Goal: Communication & Community: Answer question/provide support

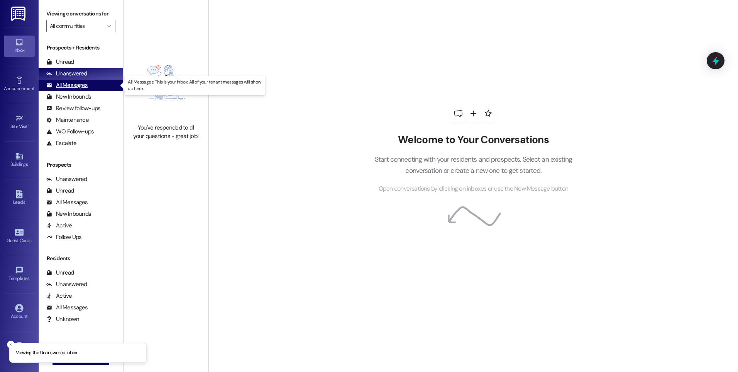
click at [76, 87] on div "All Messages" at bounding box center [66, 85] width 41 height 8
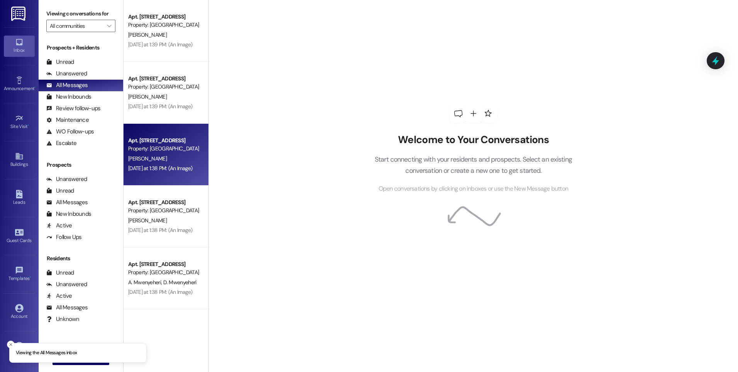
click at [165, 153] on div "Property: [GEOGRAPHIC_DATA]" at bounding box center [163, 148] width 71 height 8
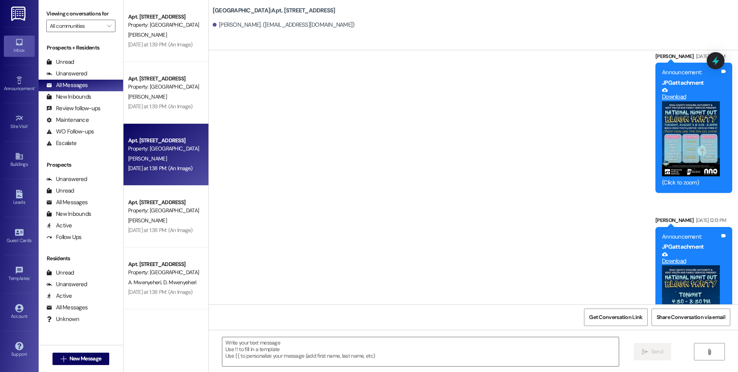
scroll to position [3809, 0]
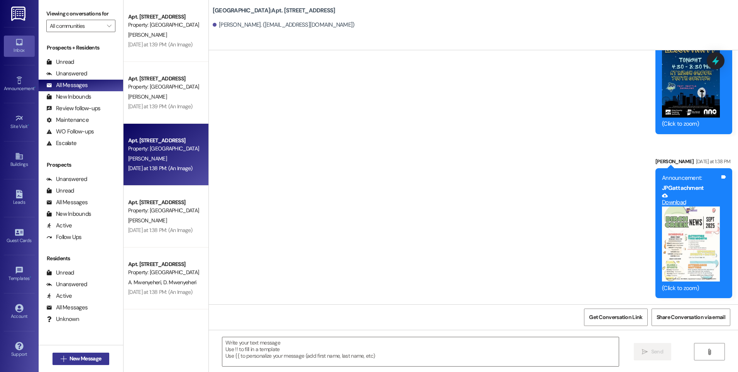
click at [88, 354] on button " New Message" at bounding box center [81, 358] width 57 height 12
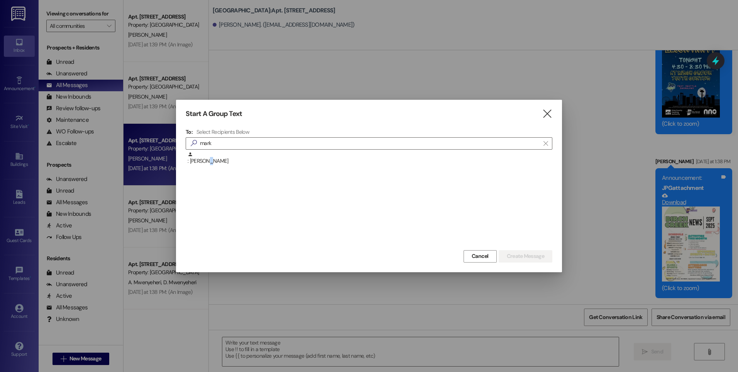
click at [209, 158] on div ": [PERSON_NAME]" at bounding box center [370, 158] width 365 height 14
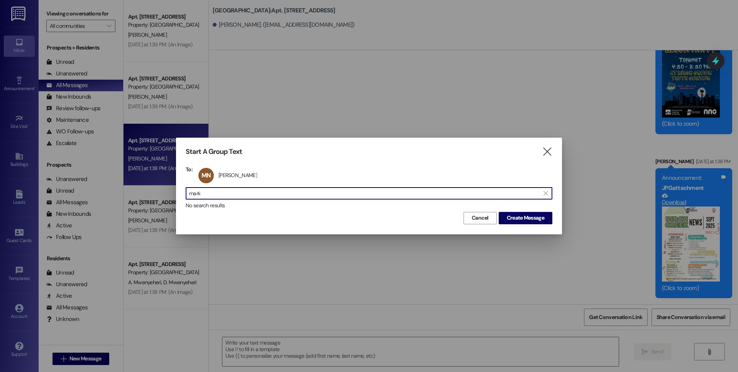
click at [213, 198] on input "mark" at bounding box center [364, 193] width 351 height 11
drag, startPoint x: 209, startPoint y: 194, endPoint x: 170, endPoint y: 194, distance: 39.0
click at [170, 194] on div "Start A Group Text  To: [GEOGRAPHIC_DATA] [PERSON_NAME] [PERSON_NAME] click to…" at bounding box center [369, 186] width 738 height 372
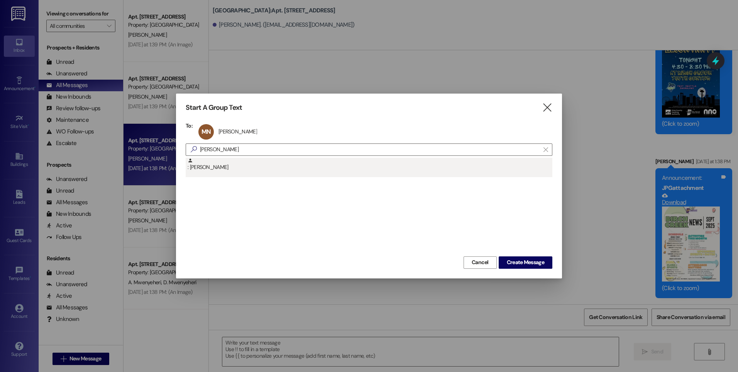
click at [211, 165] on div ": [PERSON_NAME]" at bounding box center [370, 165] width 365 height 14
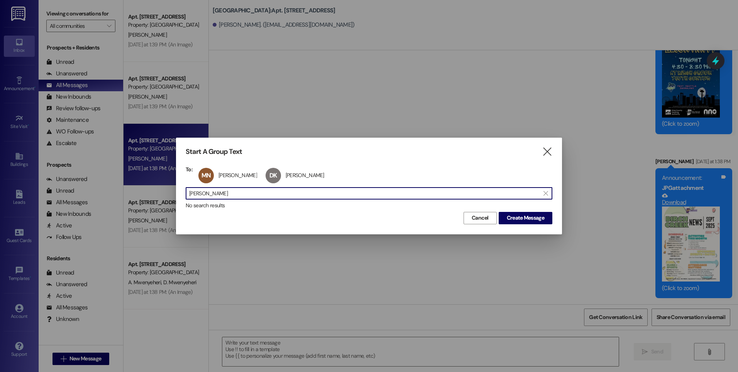
drag, startPoint x: 232, startPoint y: 196, endPoint x: 152, endPoint y: 196, distance: 79.9
click at [152, 196] on div "Start A Group Text  To: [GEOGRAPHIC_DATA] [PERSON_NAME] [PERSON_NAME] click to…" at bounding box center [369, 186] width 738 height 372
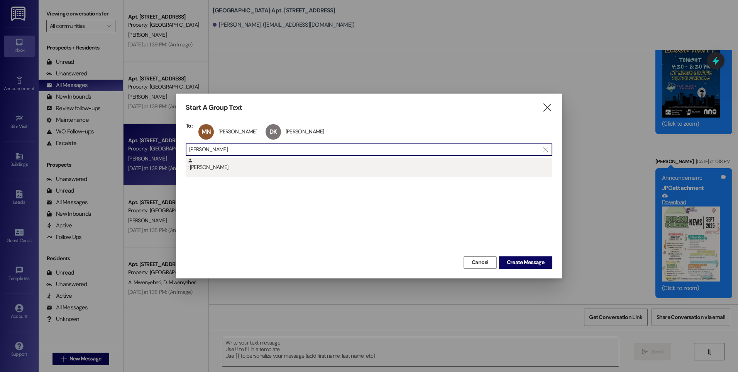
type input "[PERSON_NAME]"
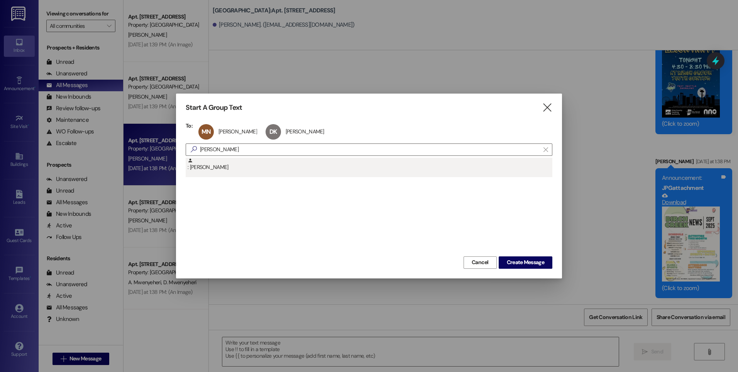
click at [211, 162] on div ": [PERSON_NAME]" at bounding box center [370, 165] width 365 height 14
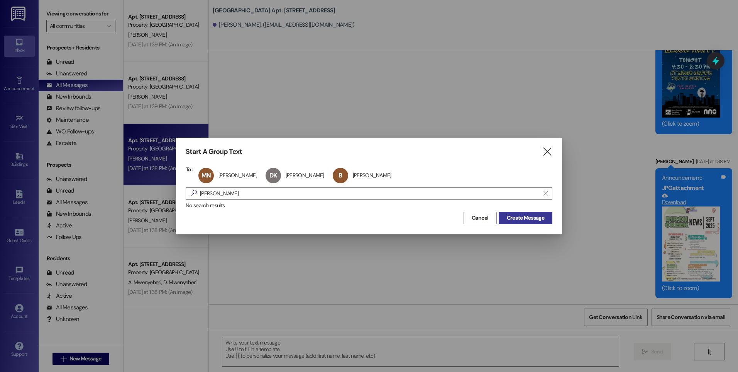
click at [522, 221] on span "Create Message" at bounding box center [525, 218] width 37 height 8
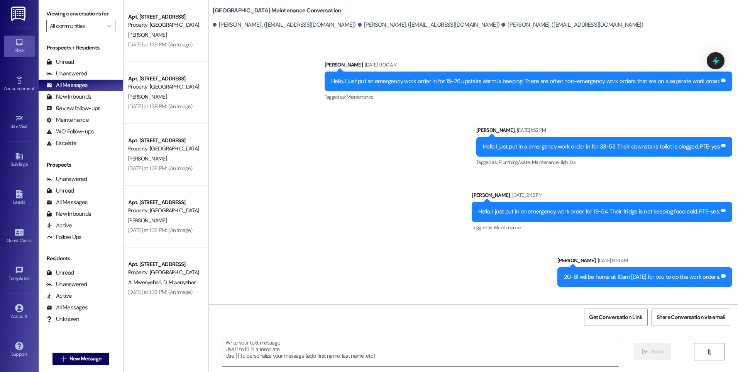
scroll to position [5833, 0]
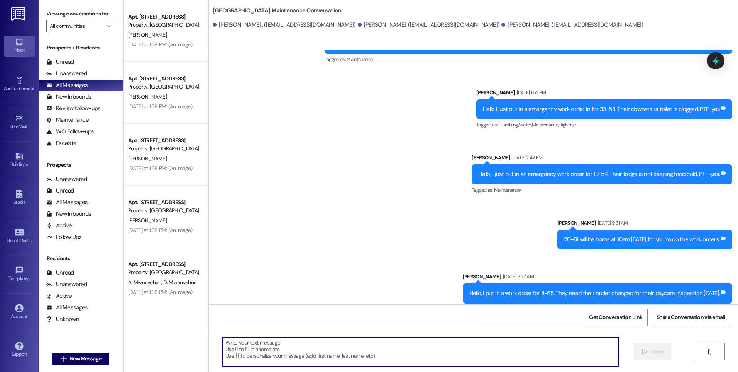
click at [369, 351] on textarea at bounding box center [420, 351] width 396 height 29
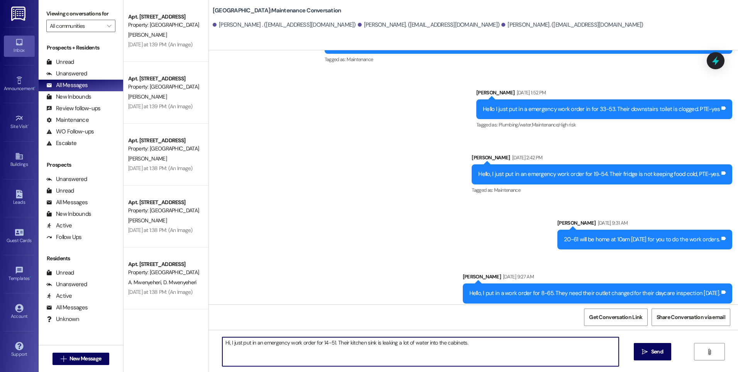
type textarea "Hi, I just put in an emergency work order for 14-51. Their kitchen sink is leak…"
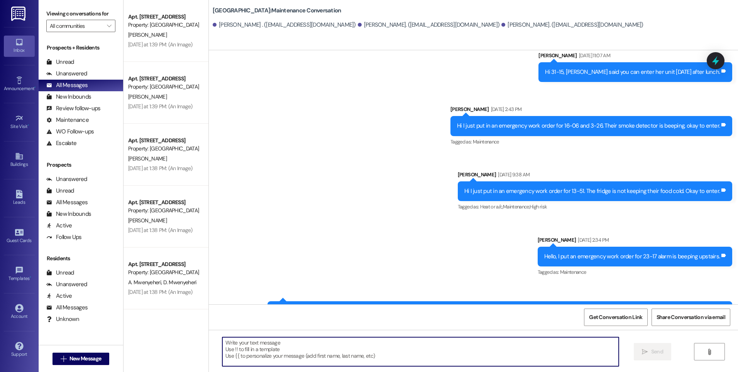
scroll to position [5686, 0]
